Goal: Task Accomplishment & Management: Manage account settings

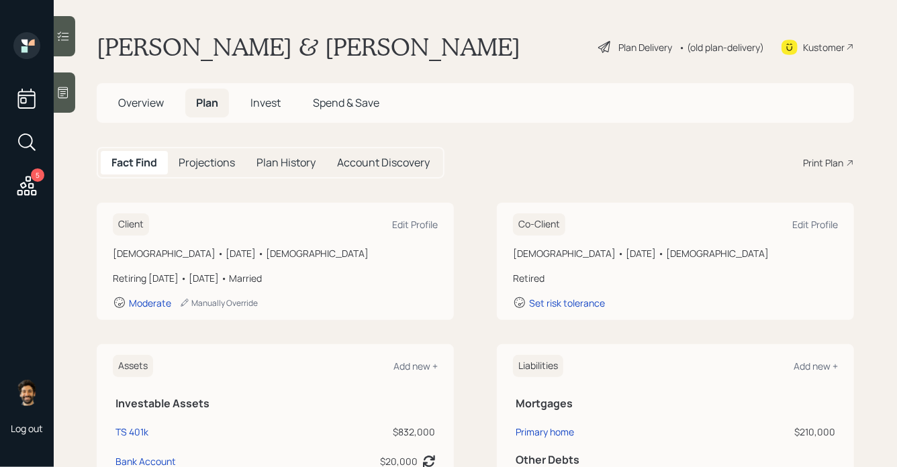
click at [700, 41] on div "• (old plan-delivery)" at bounding box center [721, 47] width 85 height 14
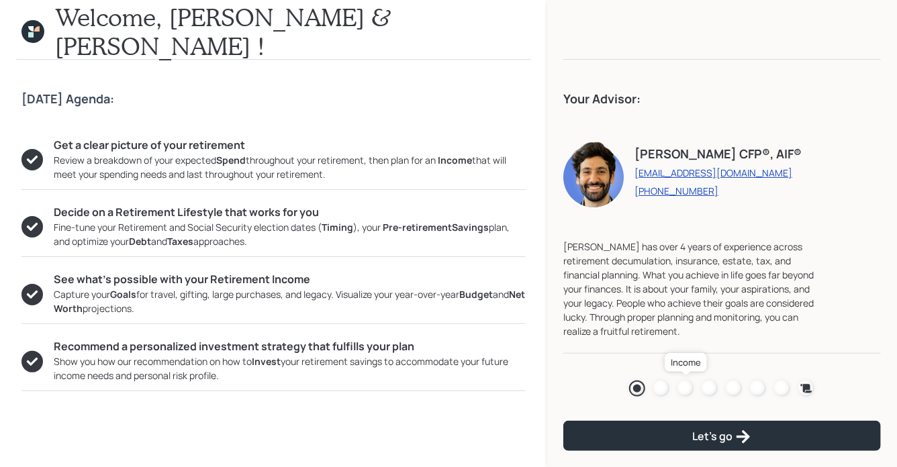
click at [685, 389] on div at bounding box center [686, 389] width 16 height 16
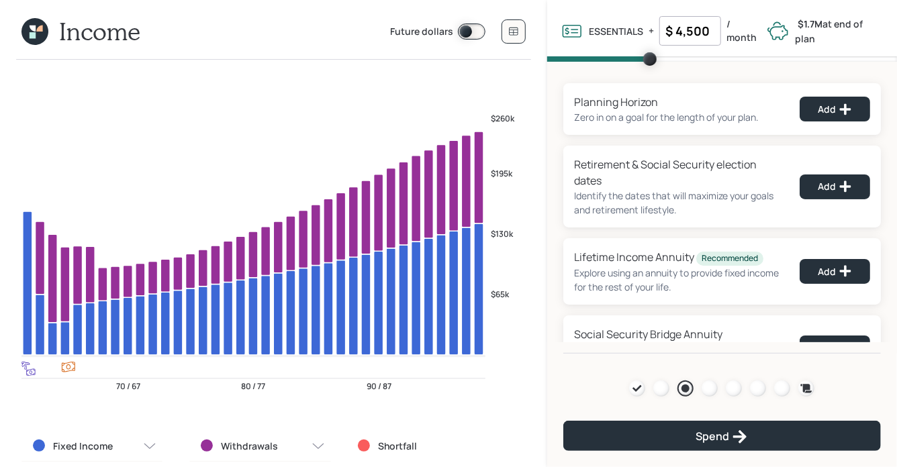
click at [34, 41] on icon at bounding box center [34, 31] width 27 height 27
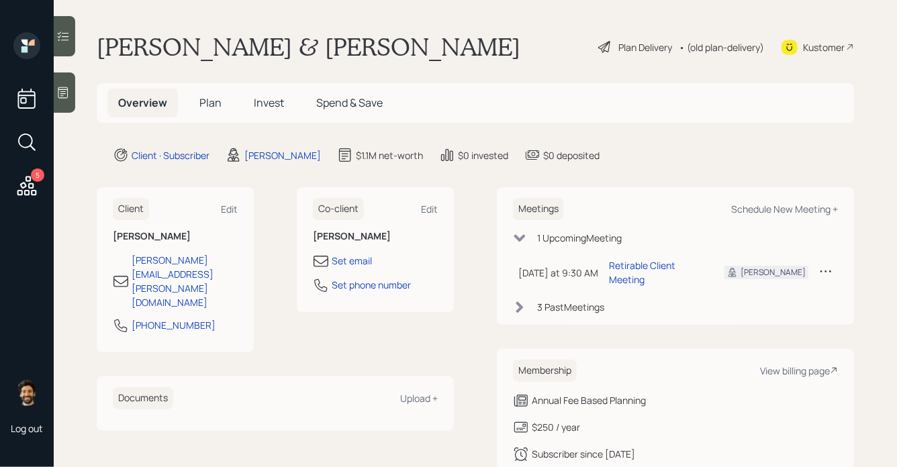
click at [197, 89] on h5 "Plan" at bounding box center [211, 103] width 44 height 29
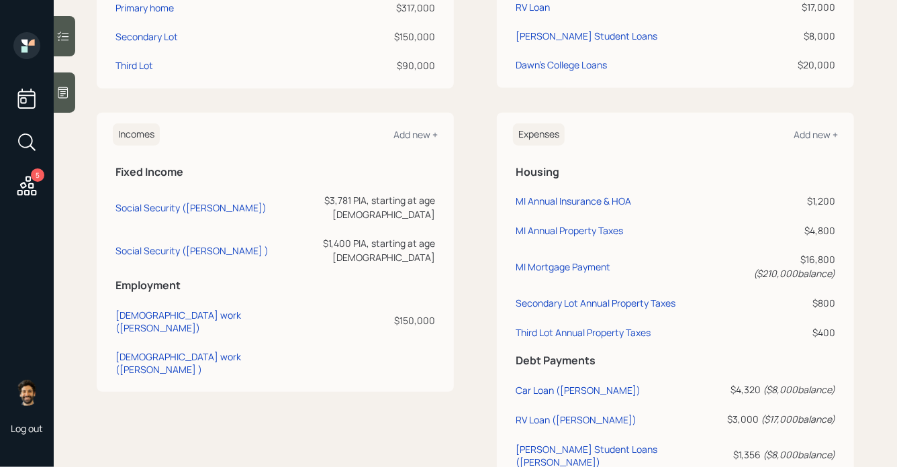
scroll to position [502, 0]
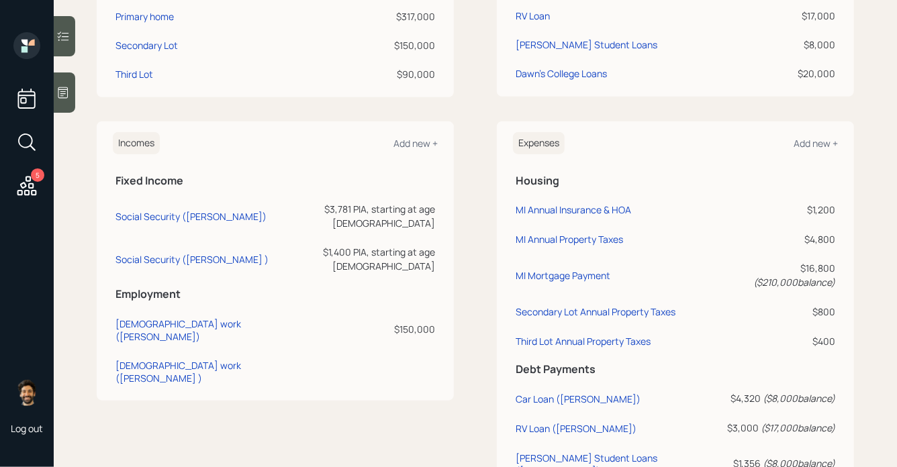
click at [169, 220] on td "Social Security (Todd)" at bounding box center [194, 214] width 162 height 43
click at [167, 210] on div "Social Security (Todd)" at bounding box center [191, 216] width 151 height 13
select select "12"
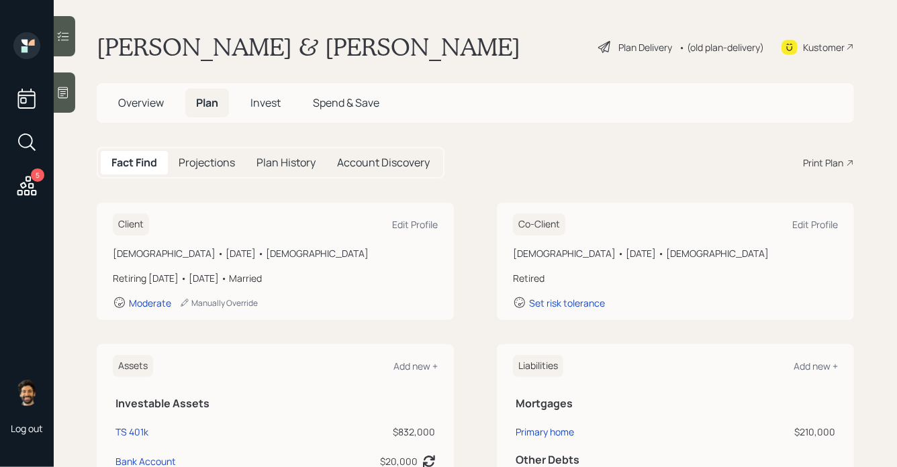
click at [721, 46] on div "• (old plan-delivery)" at bounding box center [721, 47] width 85 height 14
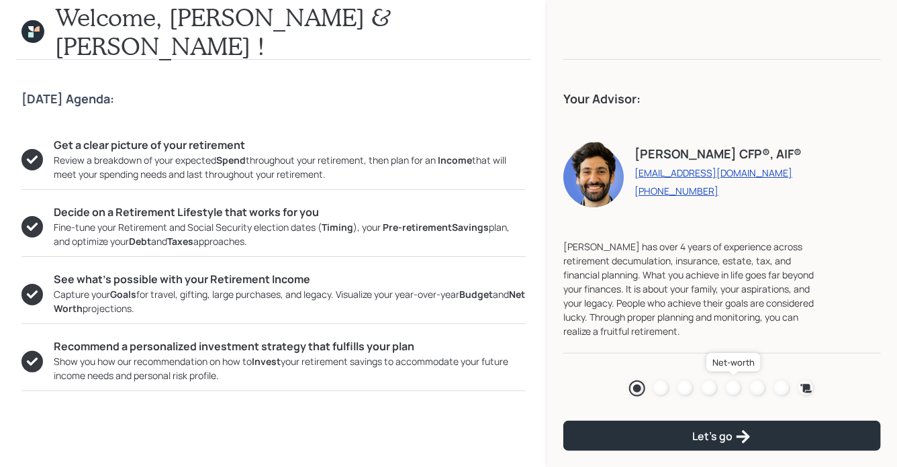
click at [727, 386] on div at bounding box center [734, 389] width 16 height 16
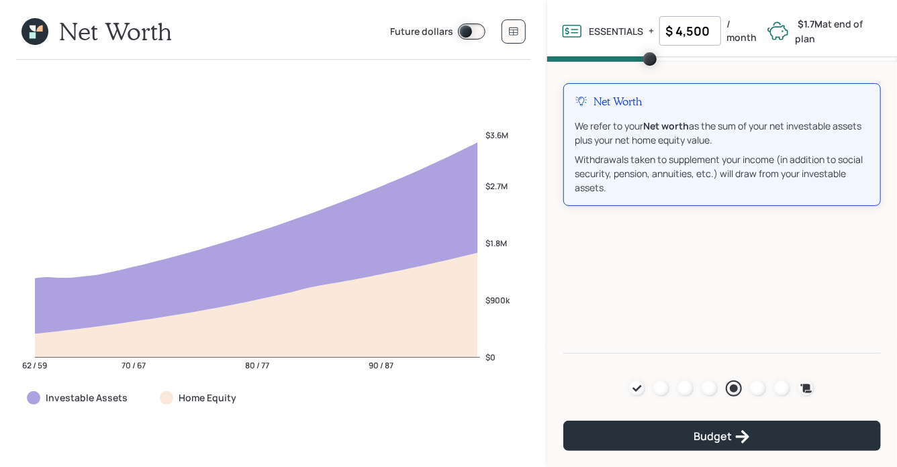
click at [464, 30] on span at bounding box center [472, 32] width 28 height 16
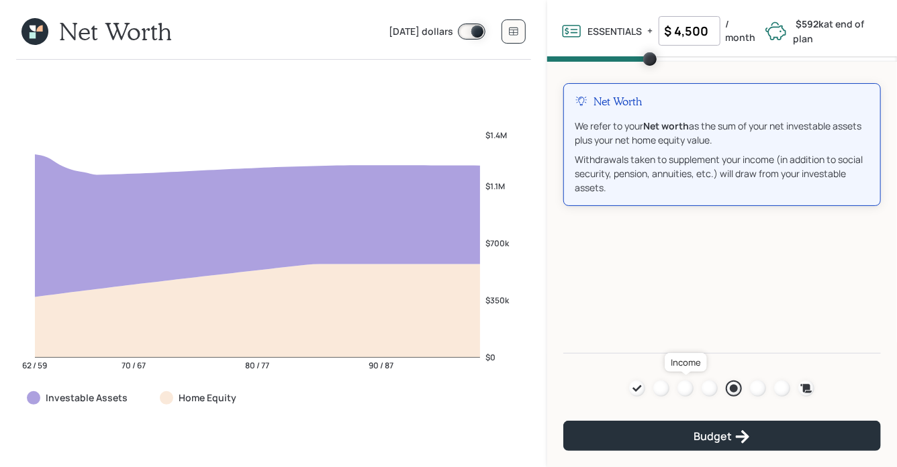
click at [684, 386] on div at bounding box center [686, 389] width 16 height 16
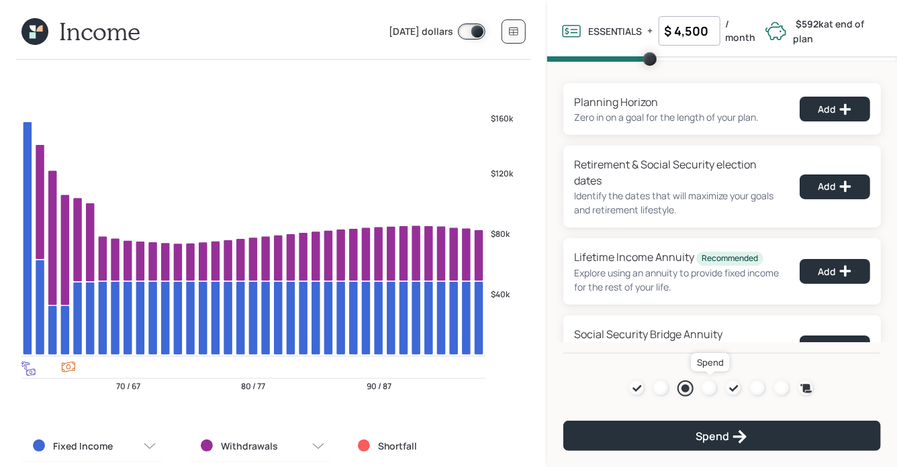
click at [710, 392] on div at bounding box center [710, 389] width 16 height 16
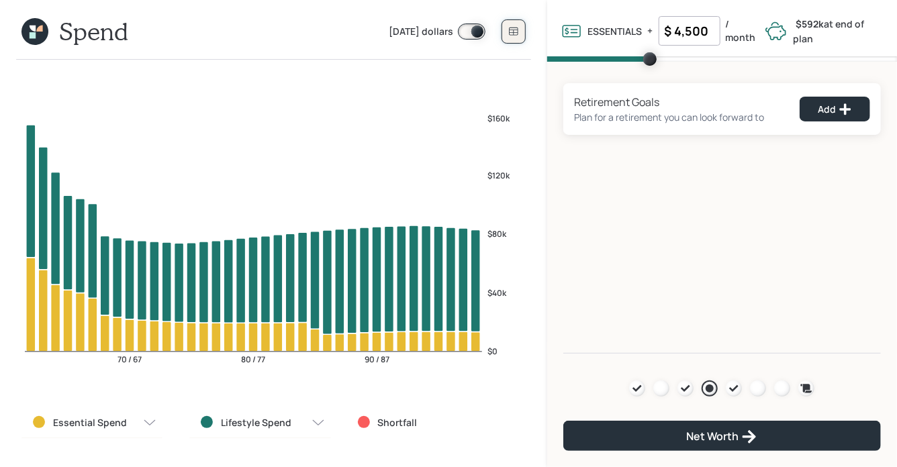
click at [516, 41] on button at bounding box center [514, 31] width 24 height 24
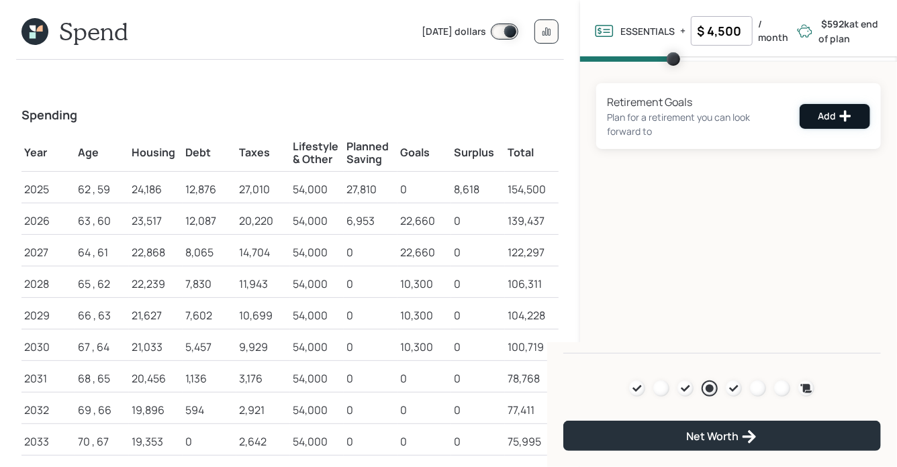
click at [825, 126] on button "Add" at bounding box center [835, 116] width 71 height 25
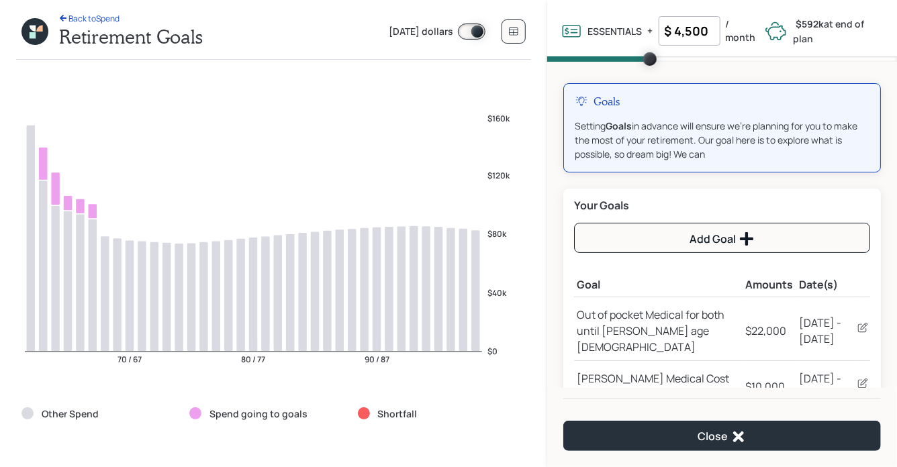
scroll to position [30, 0]
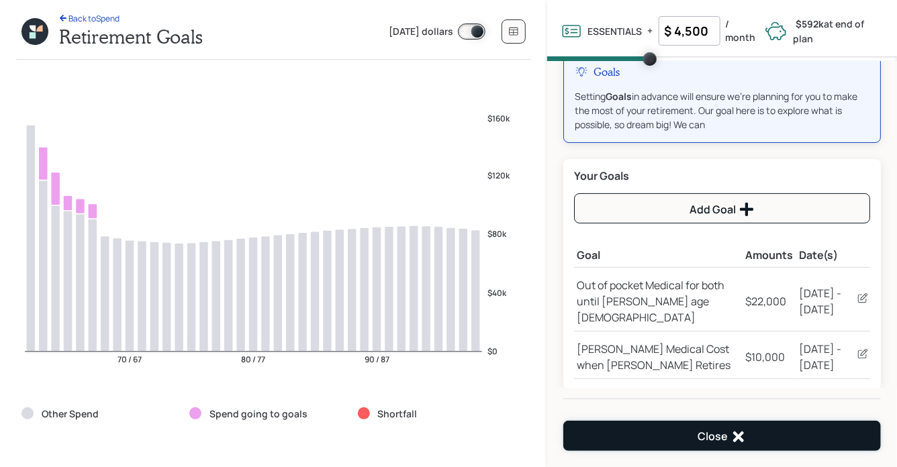
click at [698, 432] on div "Close" at bounding box center [722, 437] width 49 height 16
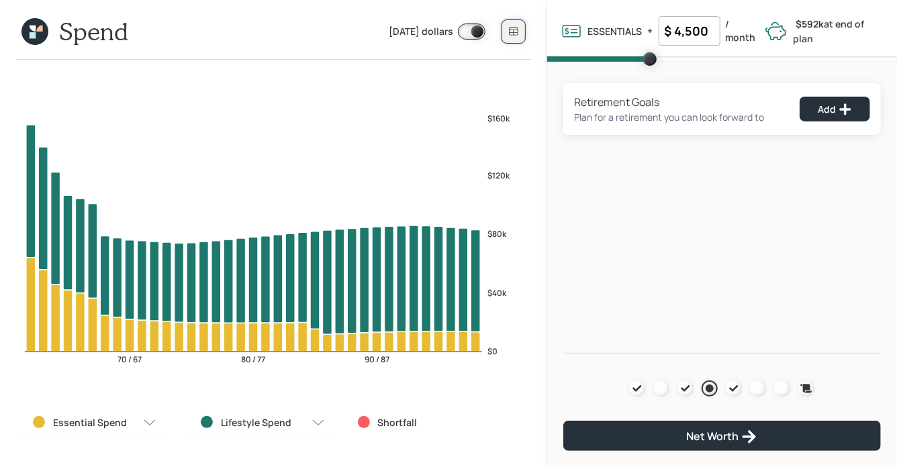
click at [520, 33] on button at bounding box center [514, 31] width 24 height 24
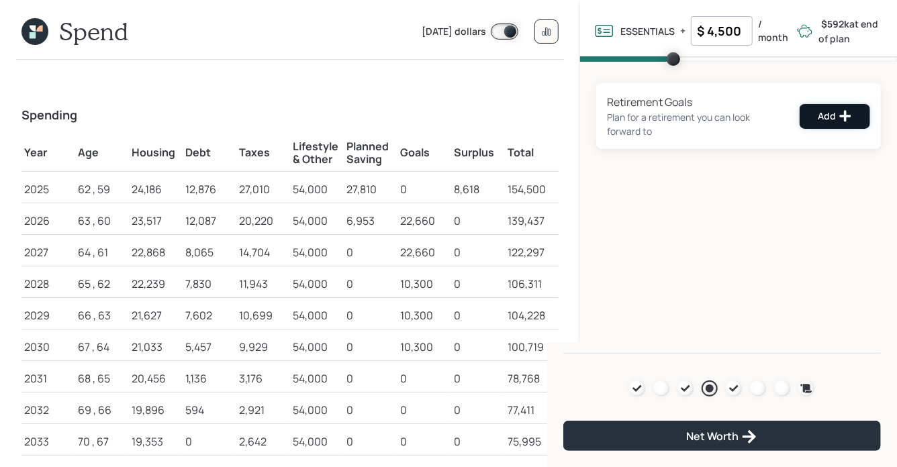
click at [817, 114] on button "Add" at bounding box center [835, 116] width 71 height 25
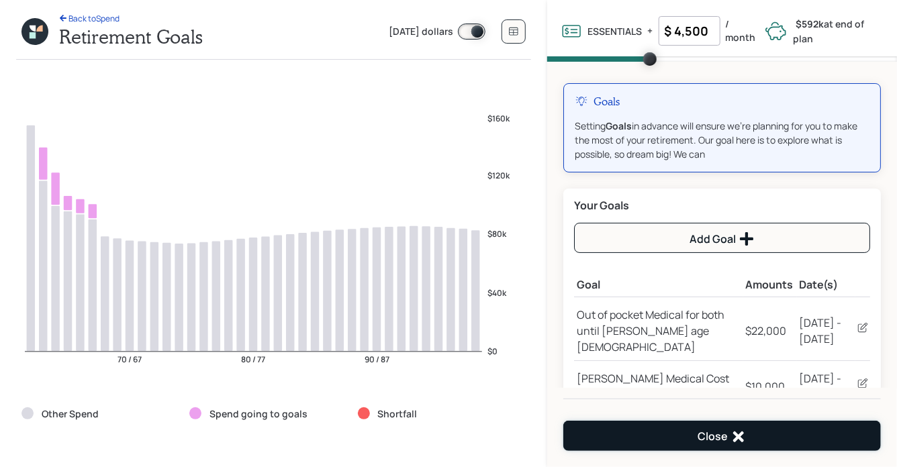
click at [716, 430] on div "Close" at bounding box center [722, 437] width 49 height 16
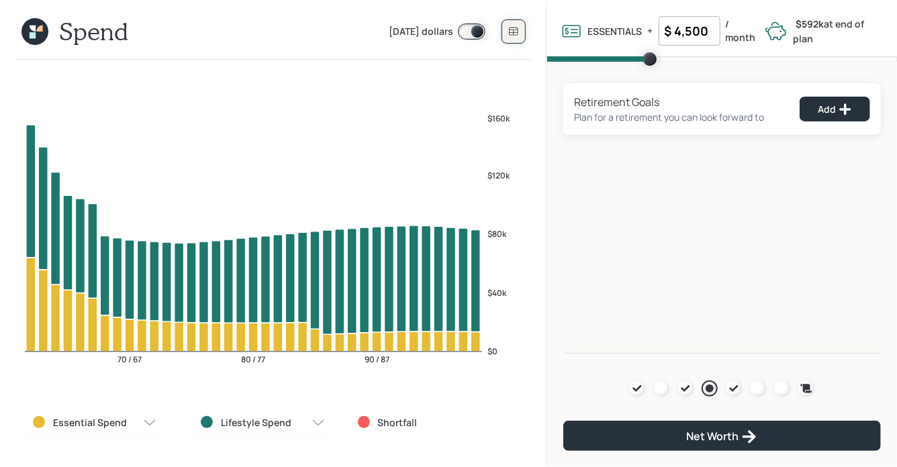
click at [513, 40] on button at bounding box center [514, 31] width 24 height 24
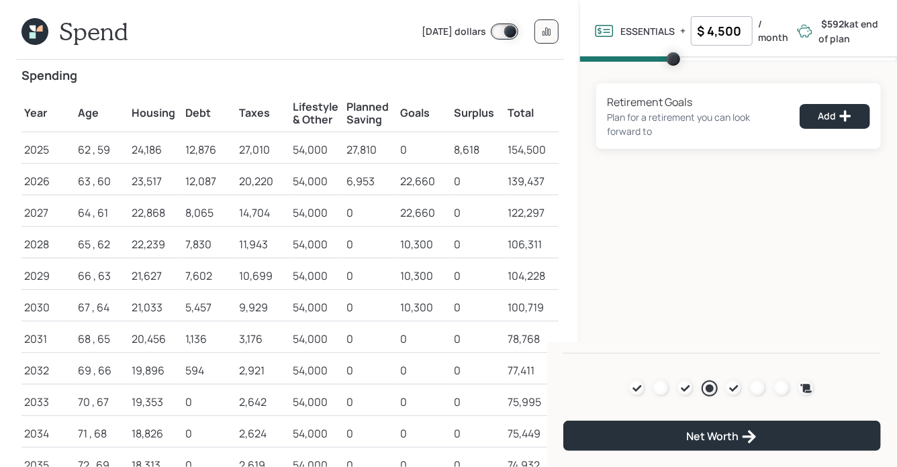
scroll to position [31, 0]
